Goal: Information Seeking & Learning: Learn about a topic

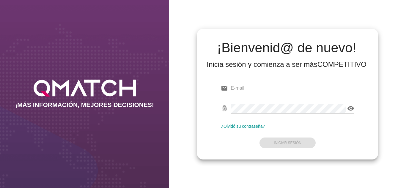
type input "[PERSON_NAME][EMAIL_ADDRESS][DOMAIN_NAME]"
click at [236, 134] on form "email [PERSON_NAME][EMAIL_ADDRESS][DOMAIN_NAME] fingerprint visibility ¿Olvidó …" at bounding box center [287, 115] width 133 height 70
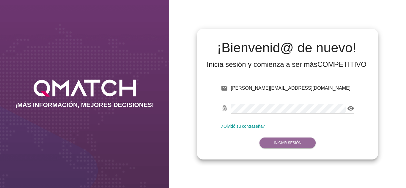
click at [282, 138] on button "Iniciar Sesión" at bounding box center [287, 142] width 56 height 11
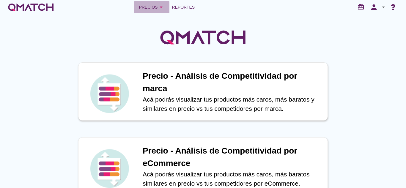
click at [154, 10] on div "Precios arrow_drop_down" at bounding box center [152, 7] width 26 height 7
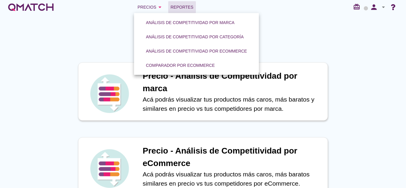
click at [178, 10] on span "Reportes" at bounding box center [181, 7] width 23 height 7
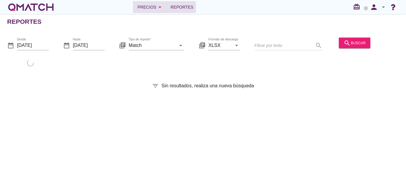
click at [156, 7] on icon "arrow_drop_down" at bounding box center [159, 7] width 7 height 7
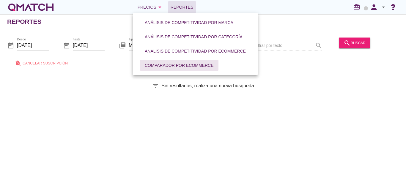
click at [177, 61] on button "Comparador por eCommerce" at bounding box center [179, 65] width 78 height 11
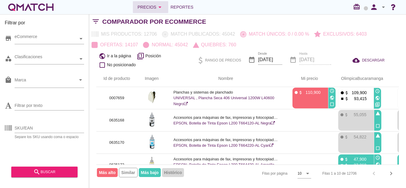
click at [143, 4] on div "Precios arrow_drop_down" at bounding box center [150, 7] width 26 height 7
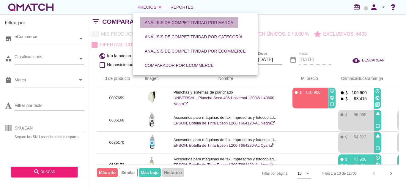
click at [163, 27] on button "Análisis de competitividad por marca" at bounding box center [189, 22] width 98 height 11
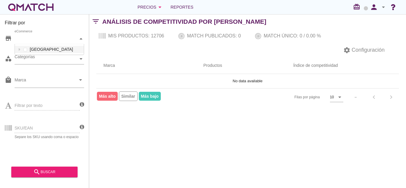
click at [73, 36] on div "eCommerce" at bounding box center [47, 39] width 64 height 6
click at [40, 44] on div "eCommerce Colombia" at bounding box center [49, 39] width 69 height 11
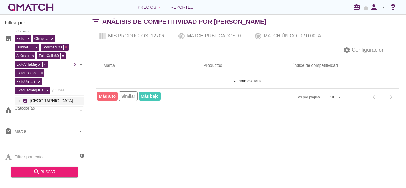
click at [67, 48] on span at bounding box center [65, 47] width 5 height 5
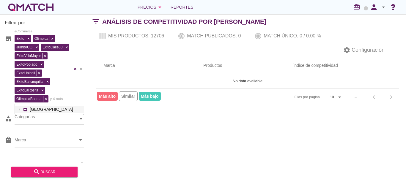
click at [59, 49] on div "Exito Olimpica JumboCO AlKosto ExitoCalle80 ExitoVillaMayor ExitoPoblado ExitoU…" at bounding box center [44, 68] width 58 height 69
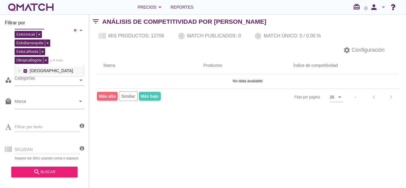
click at [51, 83] on div "category Categorías" at bounding box center [44, 82] width 79 height 18
click at [51, 77] on div "Categorías" at bounding box center [47, 80] width 64 height 6
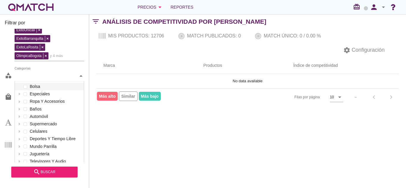
scroll to position [88, 69]
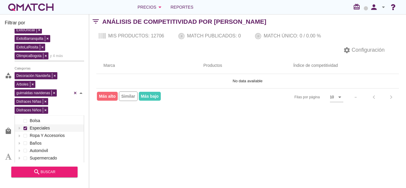
click at [23, 91] on div "Decoración Navideña Arboles guirnaldas navidenas Disfraces Niñas Disfraces Niño…" at bounding box center [49, 93] width 69 height 45
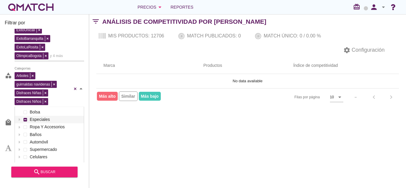
click at [52, 76] on div "Decoración Navideña" at bounding box center [36, 75] width 31 height 6
click at [37, 75] on div "Arboles guirnaldas navidenas Disfraces Niñas Disfraces Niños Categorías" at bounding box center [44, 88] width 58 height 34
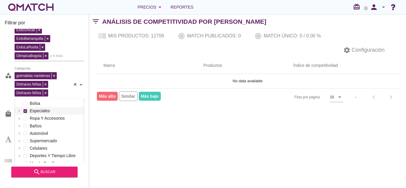
click at [34, 75] on div "Arboles guirnaldas navidenas Disfraces Niñas Disfraces Niños Categorías" at bounding box center [44, 84] width 58 height 26
click at [58, 74] on div "guirnaldas navidenas" at bounding box center [37, 75] width 44 height 9
click at [55, 75] on span at bounding box center [53, 75] width 5 height 5
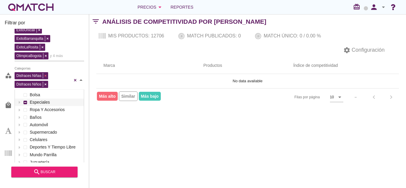
click at [47, 75] on div "Disfraces Niñas Disfraces Niños Categorías" at bounding box center [44, 79] width 58 height 17
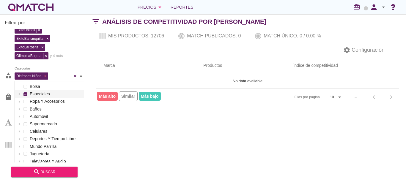
click at [47, 75] on div "Disfraces Niños" at bounding box center [32, 75] width 35 height 9
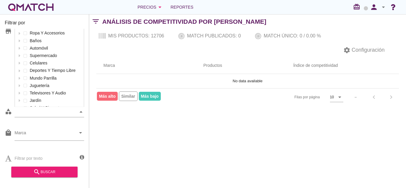
scroll to position [0, 0]
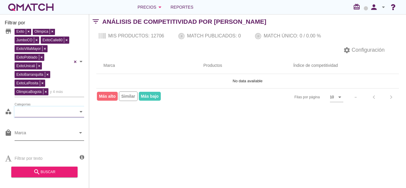
click at [78, 133] on icon "arrow_drop_down" at bounding box center [80, 132] width 7 height 7
click at [74, 114] on div "Categorías" at bounding box center [47, 112] width 64 height 6
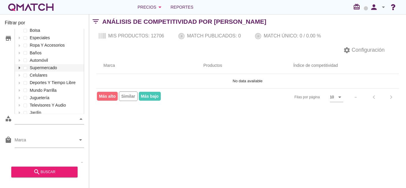
click at [21, 69] on div at bounding box center [19, 67] width 6 height 7
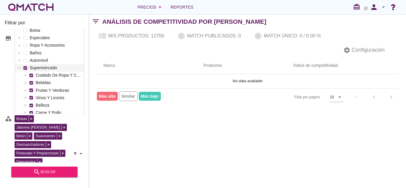
click at [28, 69] on div at bounding box center [25, 67] width 6 height 7
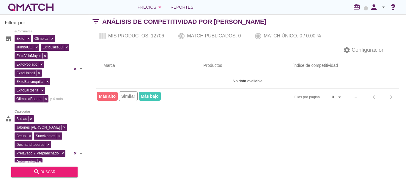
click at [97, 133] on div "Filtrar por store Exito Olimpica JumboCO ExitoCalle80 ExitoVillaMayor ExitoPobl…" at bounding box center [247, 101] width 317 height 174
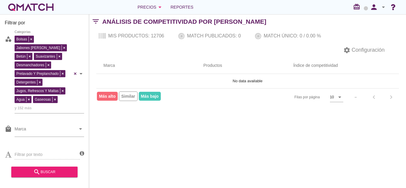
scroll to position [112, 0]
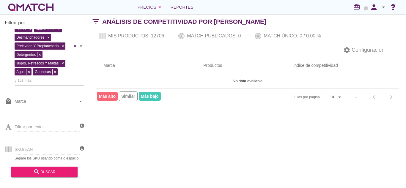
click at [48, 93] on div "local_mall Marca arrow_drop_down" at bounding box center [44, 104] width 79 height 22
click at [50, 97] on div at bounding box center [45, 103] width 61 height 12
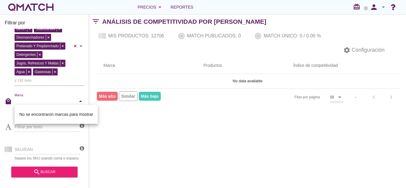
click at [77, 98] on div "arrow_drop_down" at bounding box center [80, 101] width 8 height 7
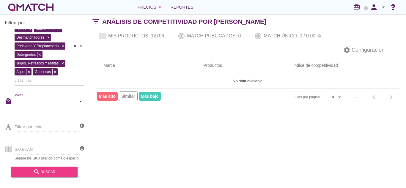
click at [38, 175] on icon "search" at bounding box center [36, 171] width 7 height 7
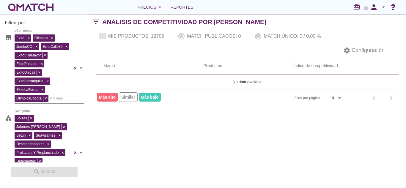
scroll to position [0, 0]
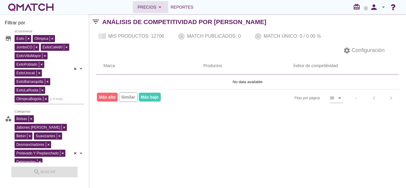
click at [152, 13] on button "Precios arrow_drop_down" at bounding box center [150, 7] width 35 height 12
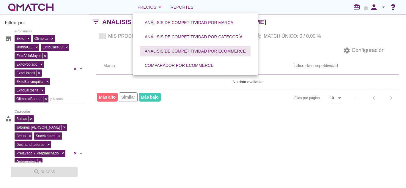
click at [175, 53] on div "Análisis de competitividad por eCommerce" at bounding box center [195, 51] width 101 height 6
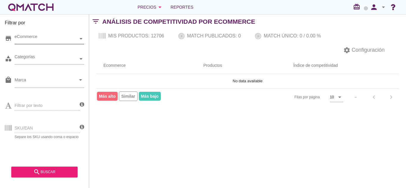
click at [64, 39] on div "eCommerce" at bounding box center [47, 39] width 64 height 6
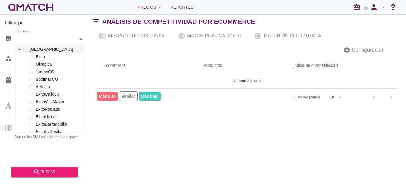
click at [18, 47] on div at bounding box center [19, 49] width 6 height 7
click at [28, 44] on div "eCommerce Colombia Exito Olimpica JumboCO SodimacCO AlKosto ExitoCalle80 ExitoV…" at bounding box center [49, 39] width 69 height 11
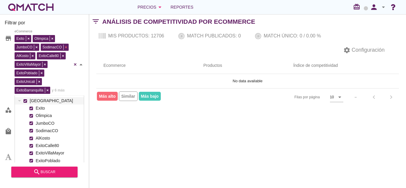
click at [66, 46] on span at bounding box center [65, 47] width 5 height 5
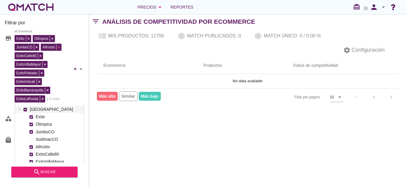
click at [59, 48] on div "Exito Olimpica JumboCO AlKosto ExitoCalle80 ExitoVillaMayor ExitoPoblado ExitoU…" at bounding box center [44, 68] width 58 height 69
click at [102, 123] on div "Filtrar por store Exito Olimpica JumboCO ExitoCalle80 ExitoVillaMayor ExitoPobl…" at bounding box center [247, 101] width 317 height 174
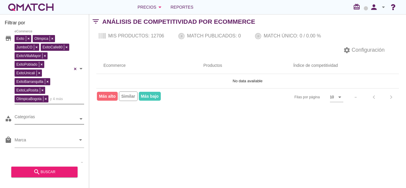
click at [59, 116] on div "Categorías" at bounding box center [47, 119] width 64 height 10
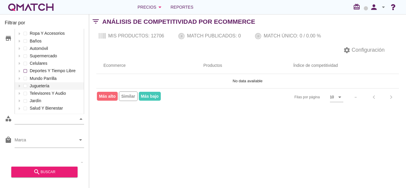
scroll to position [12, 0]
click at [20, 54] on icon at bounding box center [19, 55] width 3 height 3
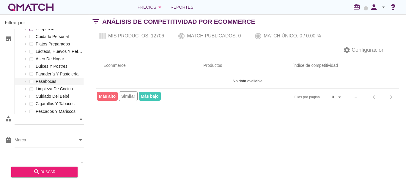
scroll to position [91, 0]
click at [32, 53] on div at bounding box center [31, 51] width 6 height 7
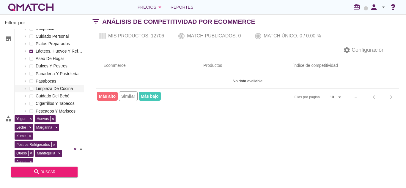
click at [131, 124] on div "Filtrar por store Exito Olimpica JumboCO ExitoCalle80 ExitoVillaMayor ExitoPobl…" at bounding box center [247, 101] width 317 height 174
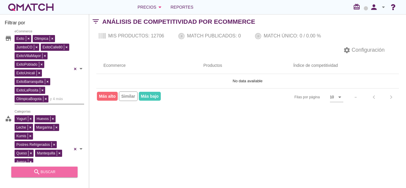
click at [51, 171] on div "search buscar" at bounding box center [44, 171] width 57 height 7
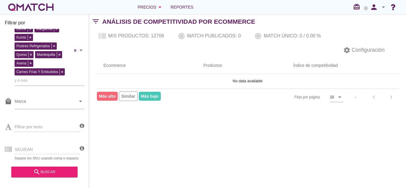
scroll to position [102, 0]
click at [60, 98] on input "Marca" at bounding box center [45, 103] width 61 height 10
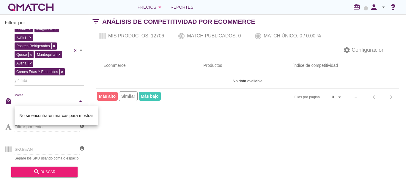
click at [75, 99] on input "Marca" at bounding box center [45, 103] width 61 height 10
click at [86, 97] on div "Filtrar por store Exito Olimpica JumboCO ExitoCalle80 ExitoVillaMayor ExitoPobl…" at bounding box center [44, 101] width 89 height 174
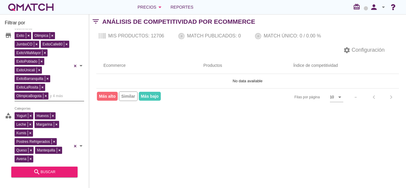
scroll to position [0, 0]
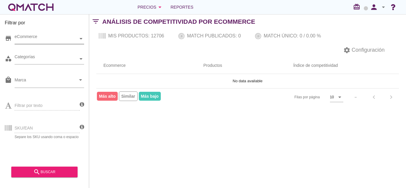
click at [140, 15] on div "Análisis de competitividad por Ecommerce" at bounding box center [181, 22] width 158 height 14
click at [145, 13] on div "Precios arrow_drop_down Reportes redeem person arrow_drop_down" at bounding box center [203, 7] width 406 height 14
click at [162, 2] on button "Precios arrow_drop_down" at bounding box center [150, 7] width 35 height 12
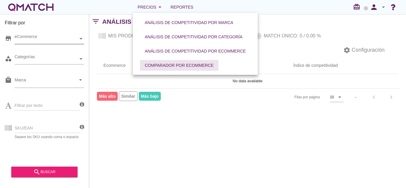
click at [178, 66] on div "Comparador por eCommerce" at bounding box center [179, 65] width 69 height 6
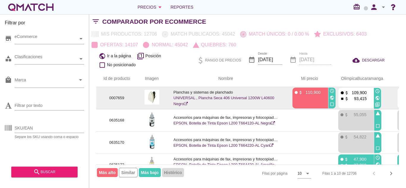
click at [163, 94] on td at bounding box center [151, 98] width 29 height 22
click at [122, 96] on p "0007659" at bounding box center [116, 98] width 27 height 6
click at [332, 104] on icon "check_box_outline_blank" at bounding box center [331, 104] width 5 height 5
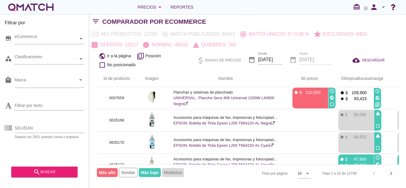
click at [102, 66] on icon "check_box_outline_blank" at bounding box center [102, 64] width 7 height 7
click at [226, 45] on p "Quiebres: 760" at bounding box center [216, 44] width 37 height 7
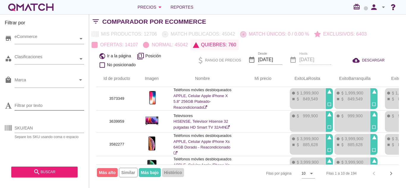
click at [58, 105] on input "Filtrar por texto" at bounding box center [49, 106] width 69 height 10
type input "oreo"
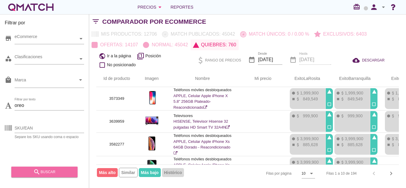
click at [38, 172] on icon "search" at bounding box center [36, 171] width 7 height 7
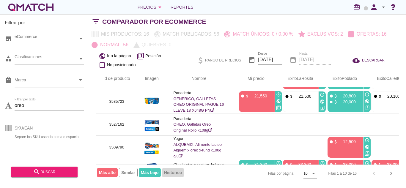
scroll to position [153, 0]
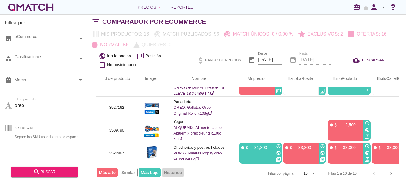
drag, startPoint x: 53, startPoint y: 101, endPoint x: 7, endPoint y: 104, distance: 45.8
click at [7, 104] on div "Filtrar por texto oreo" at bounding box center [44, 106] width 79 height 19
click at [42, 168] on button "search buscar" at bounding box center [44, 172] width 66 height 11
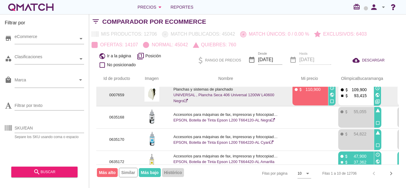
scroll to position [0, 0]
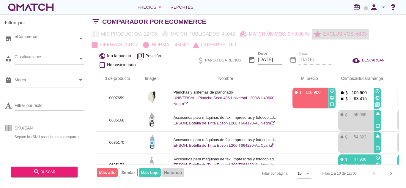
click at [330, 37] on p "Exclusivos: 6403" at bounding box center [343, 34] width 46 height 7
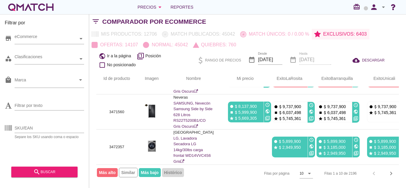
scroll to position [329, 0]
click at [156, 1] on button "Precios arrow_drop_down" at bounding box center [150, 7] width 35 height 12
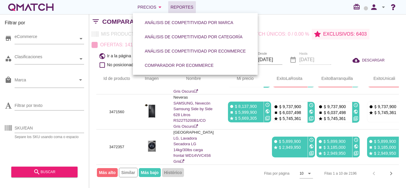
click at [186, 7] on span "Reportes" at bounding box center [181, 7] width 23 height 7
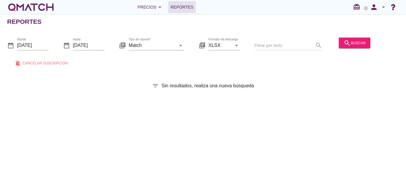
click at [354, 35] on div "date_range Desde 2025-08-01 date_range hasta 2025-08-26 library_books Tipo de r…" at bounding box center [203, 50] width 406 height 39
click at [356, 42] on div "search buscar" at bounding box center [354, 42] width 22 height 7
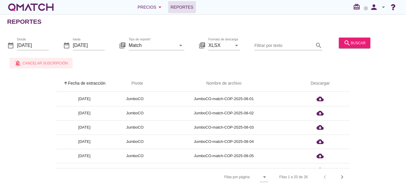
click at [61, 61] on span "Cancelar suscripción" at bounding box center [45, 62] width 45 height 5
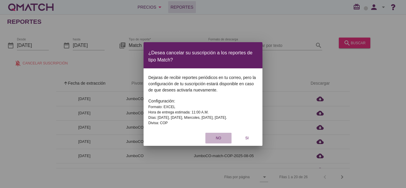
click at [215, 135] on button "No" at bounding box center [218, 138] width 26 height 11
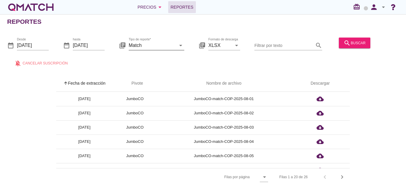
click at [178, 45] on icon "arrow_drop_down" at bounding box center [180, 45] width 7 height 7
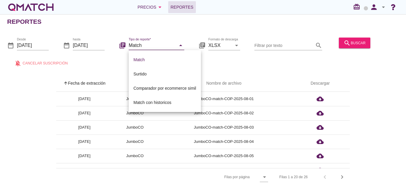
click at [178, 47] on icon "arrow_drop_down" at bounding box center [180, 45] width 7 height 7
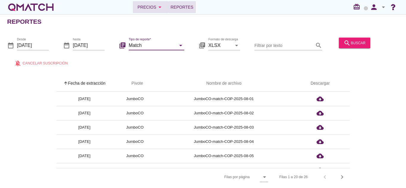
click at [150, 7] on div "Precios arrow_drop_down" at bounding box center [150, 7] width 26 height 7
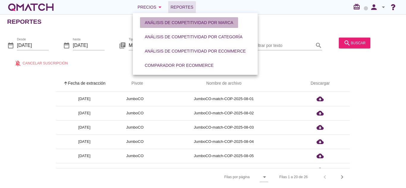
click at [166, 22] on div "Análisis de competitividad por marca" at bounding box center [189, 23] width 88 height 6
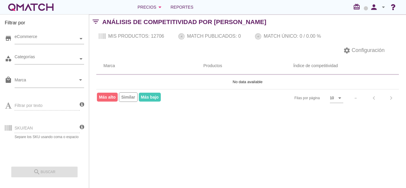
click at [153, 14] on div "Precios arrow_drop_down Reportes redeem person arrow_drop_down" at bounding box center [203, 7] width 406 height 14
click at [153, 13] on div "Precios arrow_drop_down Reportes redeem person arrow_drop_down" at bounding box center [203, 7] width 406 height 14
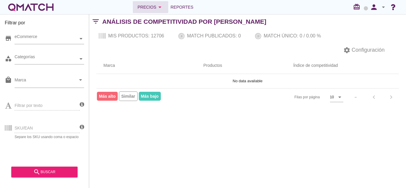
click at [153, 12] on button "Precios arrow_drop_down" at bounding box center [150, 7] width 35 height 12
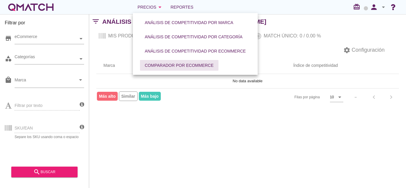
click at [154, 69] on button "Comparador por eCommerce" at bounding box center [179, 65] width 78 height 11
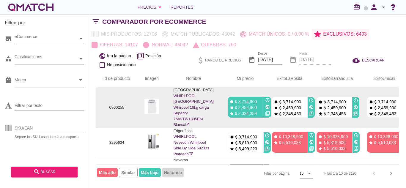
click at [134, 112] on td "0960255" at bounding box center [116, 107] width 41 height 41
click at [183, 96] on link "WHIRLPOOL, Lavadora Whirpool 18kg carga Superior 7MWTW1805EM Blanca" at bounding box center [193, 111] width 40 height 34
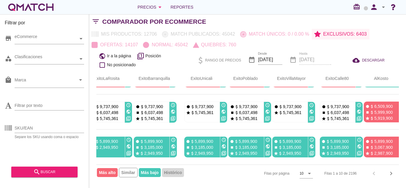
scroll to position [329, 0]
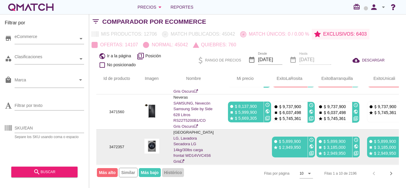
click at [145, 129] on td at bounding box center [151, 146] width 29 height 35
click at [177, 136] on link "LG, Lavadora Secadora LG 14kg/30lbs carga frontal WD14VVC4S6 Gris" at bounding box center [191, 150] width 37 height 28
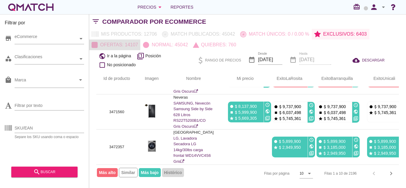
click at [131, 45] on p "Ofertas: 14107" at bounding box center [118, 44] width 40 height 7
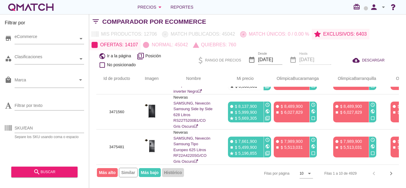
scroll to position [0, 0]
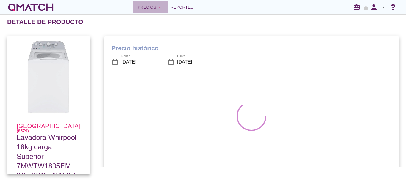
click at [156, 4] on div "Precios arrow_drop_down" at bounding box center [150, 7] width 26 height 7
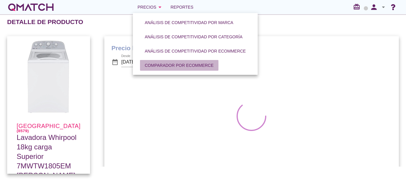
click at [178, 61] on button "Comparador por eCommerce" at bounding box center [179, 65] width 78 height 11
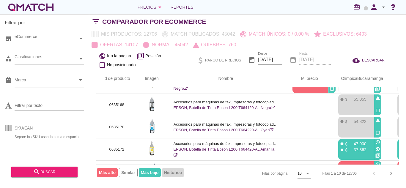
scroll to position [149, 0]
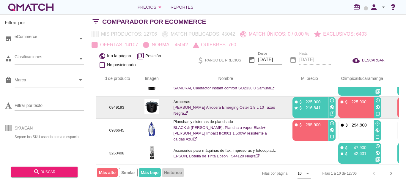
click at [132, 101] on td "0949193" at bounding box center [116, 108] width 41 height 22
click at [182, 101] on p "Arroceras" at bounding box center [225, 102] width 105 height 6
click at [191, 105] on link "OSTER, Olla Arrocera Emerging Oster 1,8 L 10 Tazas Negra" at bounding box center [224, 110] width 102 height 10
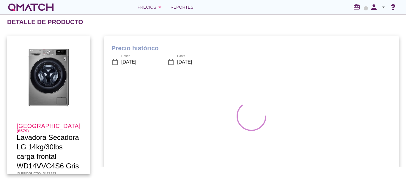
click at [159, 43] on div "Precio histórico date_range Desde 2025-07-26 date_range Hasta 2025-08-26 lens N…" at bounding box center [251, 112] width 294 height 152
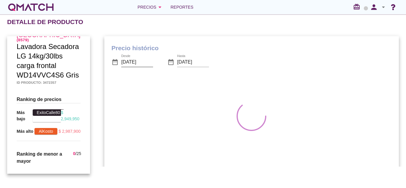
click at [132, 62] on input "2025-07-26" at bounding box center [137, 62] width 32 height 10
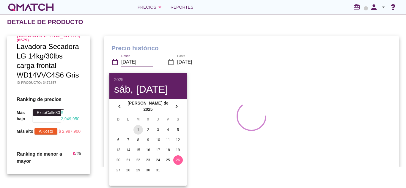
click at [139, 125] on button "1" at bounding box center [138, 130] width 10 height 10
type input "2025-07-01"
click at [229, 88] on div at bounding box center [252, 116] width 252 height 58
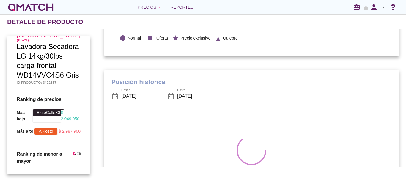
scroll to position [134, 0]
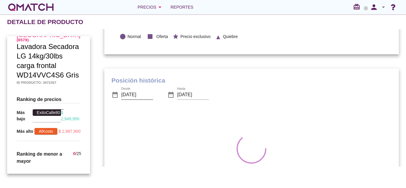
click at [142, 97] on input "[DATE]" at bounding box center [137, 95] width 32 height 10
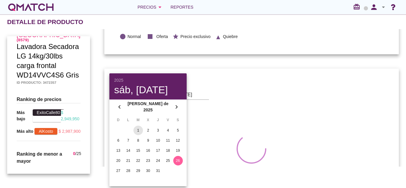
click at [137, 131] on div "1" at bounding box center [138, 130] width 10 height 5
type input "2025-07-01"
click at [208, 122] on div at bounding box center [252, 149] width 252 height 58
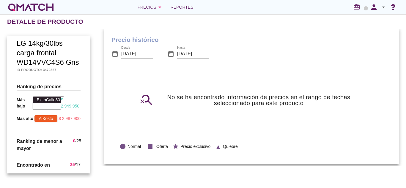
scroll to position [0, 0]
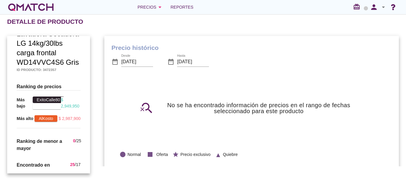
click at [148, 0] on div "Precios arrow_drop_down Reportes redeem person arrow_drop_down" at bounding box center [203, 7] width 406 height 14
click at [150, 1] on button "Precios arrow_drop_down" at bounding box center [150, 7] width 35 height 12
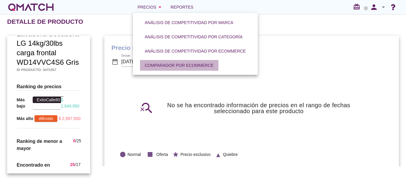
click at [173, 64] on div "Comparador por eCommerce" at bounding box center [179, 65] width 69 height 6
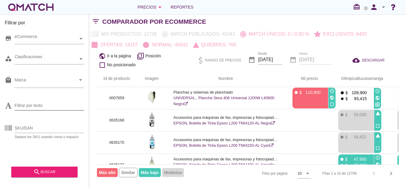
click at [61, 105] on input "Filtrar por texto" at bounding box center [49, 106] width 69 height 10
type input "arroz"
click at [54, 169] on div "search buscar" at bounding box center [44, 171] width 57 height 7
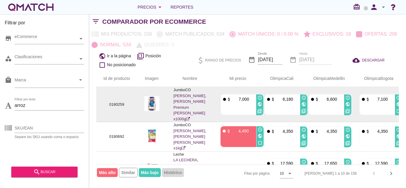
click at [181, 106] on link "DIANA, Arroz Diana Premium blanco x1000g" at bounding box center [189, 108] width 33 height 28
